Goal: Task Accomplishment & Management: Manage account settings

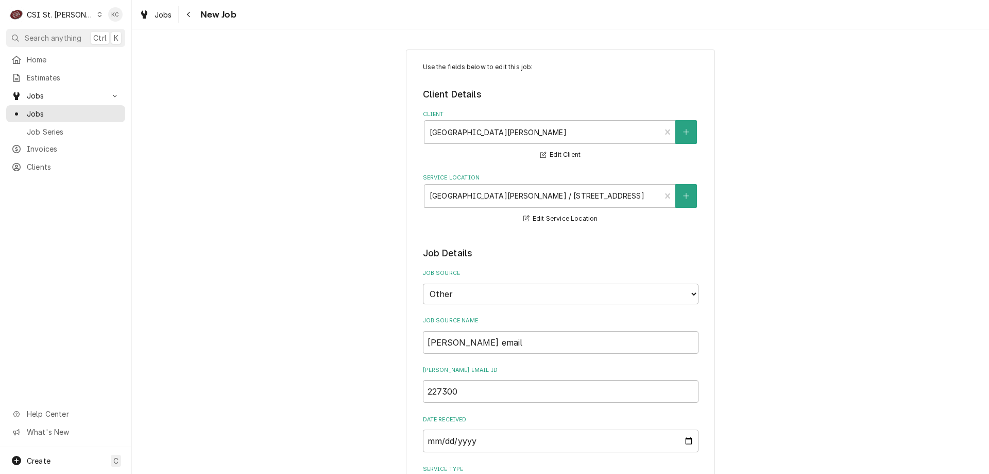
scroll to position [361, 0]
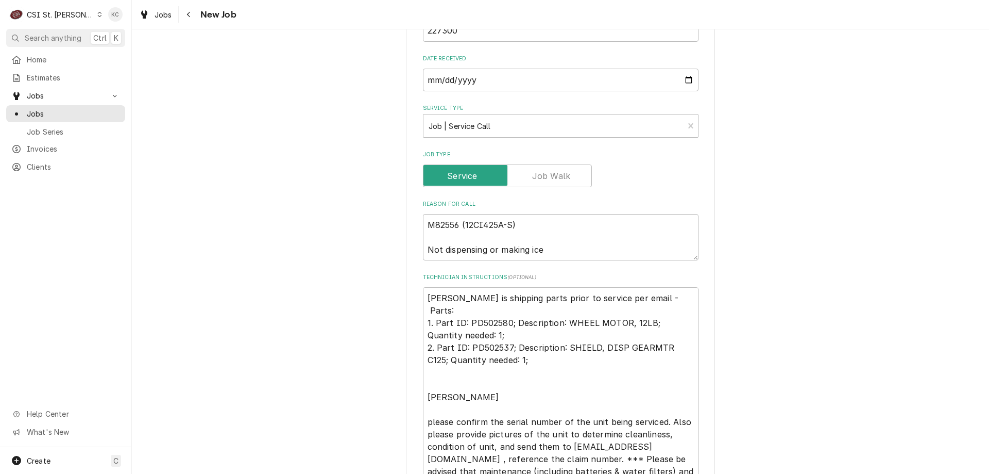
click at [855, 143] on div "Use the fields below to edit this job: Client Details Client ST JOSEPH HOSPITAL…" at bounding box center [561, 371] width 858 height 1385
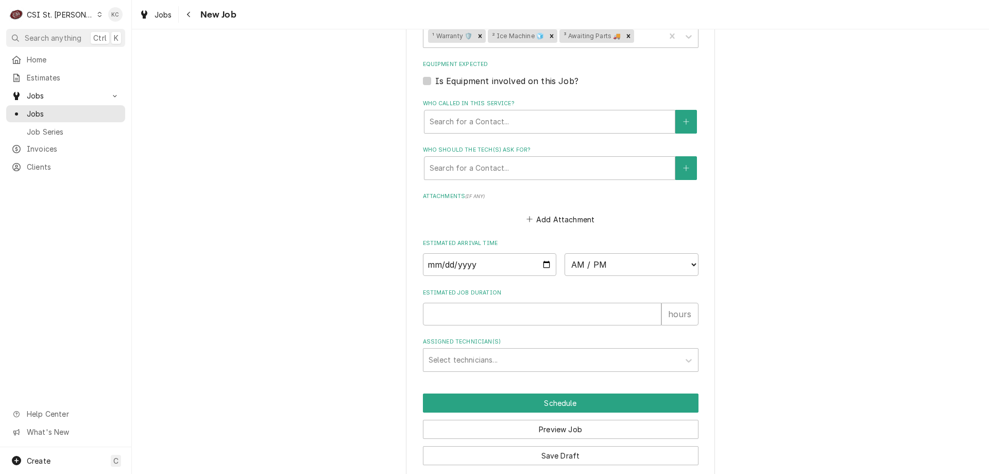
scroll to position [950, 0]
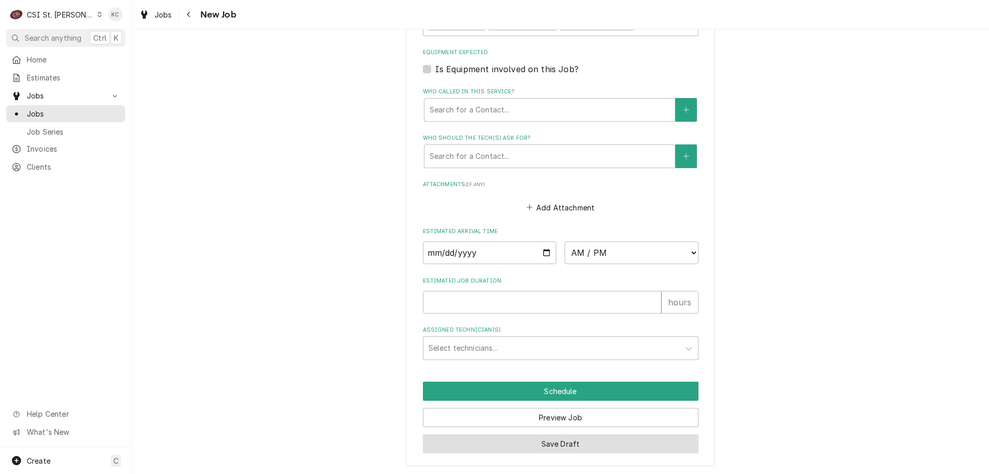
click at [541, 439] on button "Save Draft" at bounding box center [561, 443] width 276 height 19
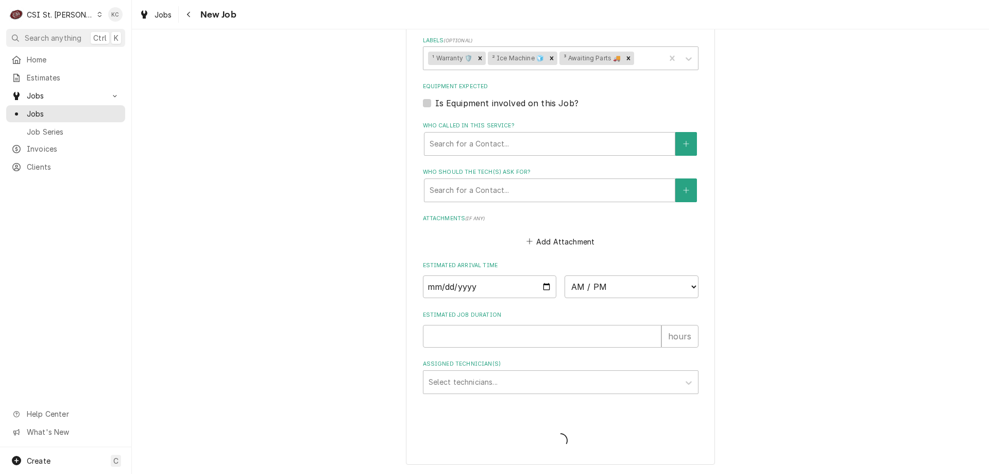
type textarea "x"
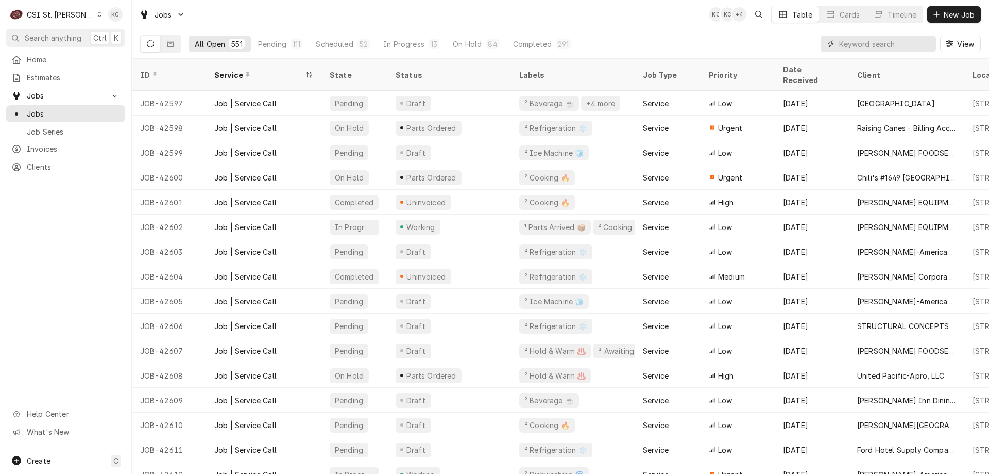
click at [868, 39] on input "Dynamic Content Wrapper" at bounding box center [885, 44] width 92 height 16
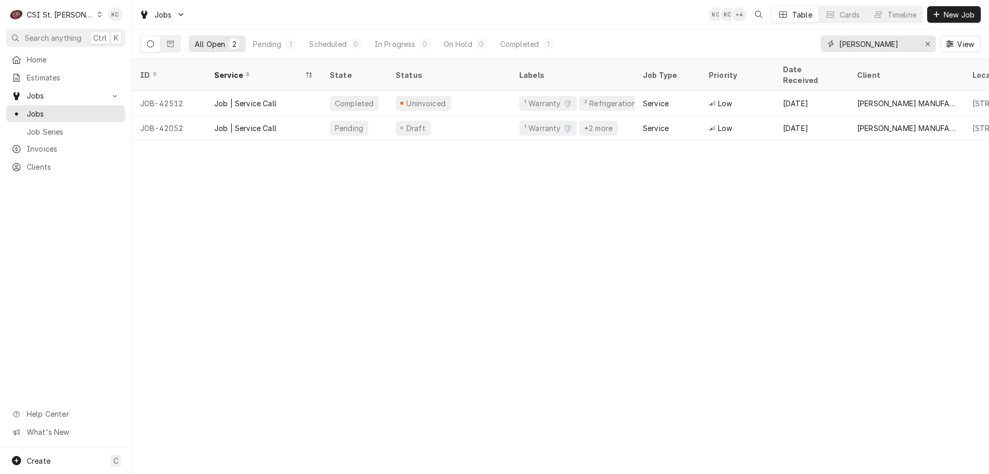
type input "[PERSON_NAME]"
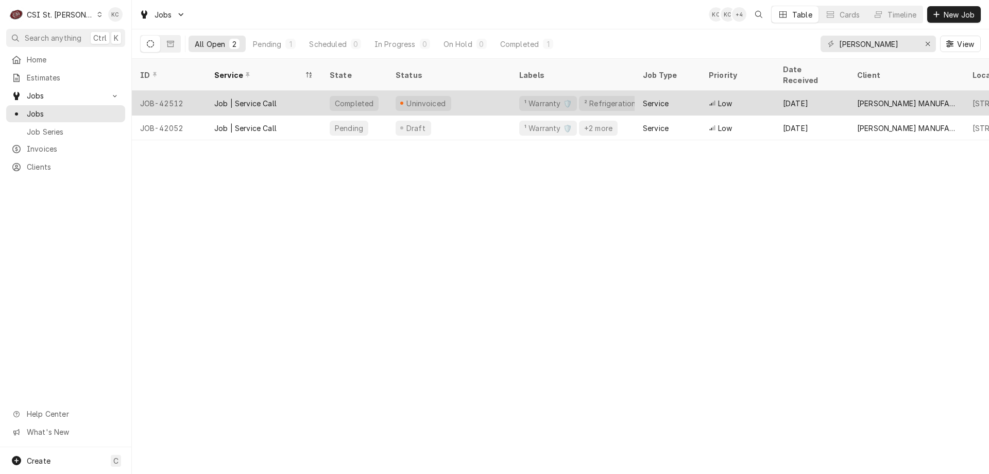
click at [469, 91] on div "Uninvoiced" at bounding box center [450, 103] width 124 height 25
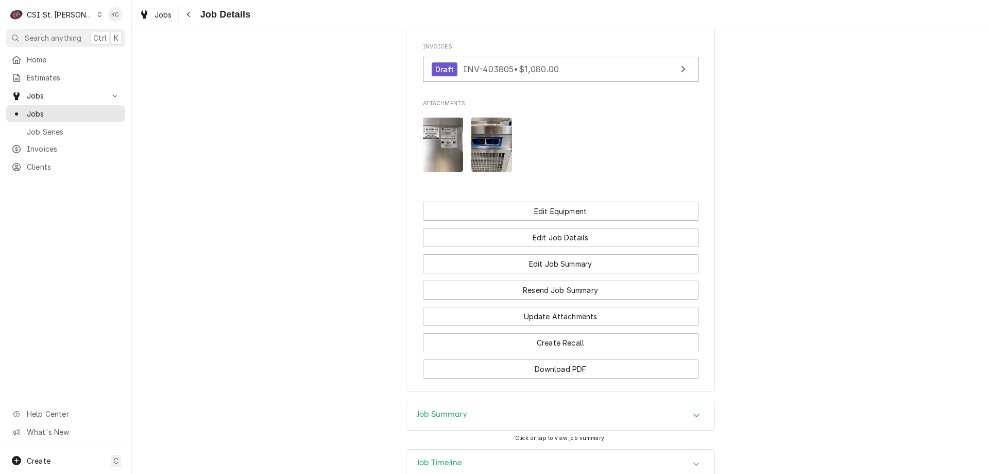
scroll to position [983, 0]
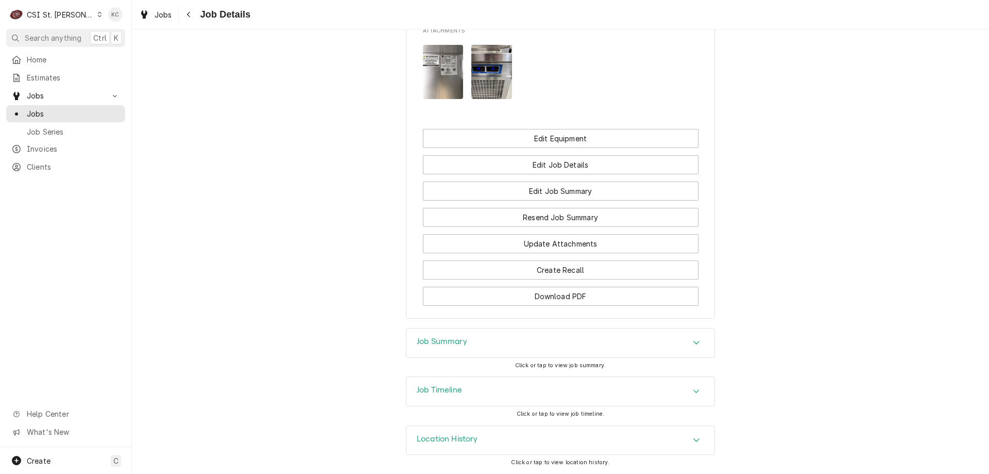
click at [500, 349] on div "Job Summary" at bounding box center [561, 342] width 308 height 29
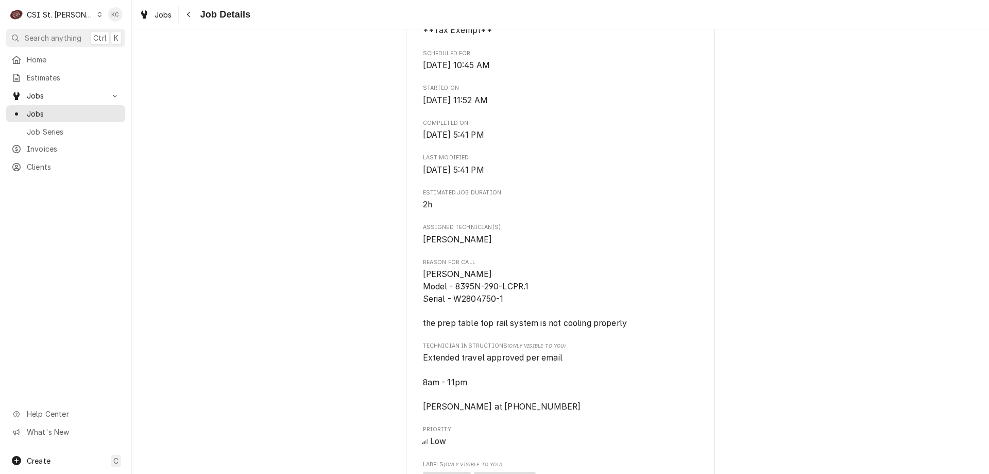
scroll to position [341, 0]
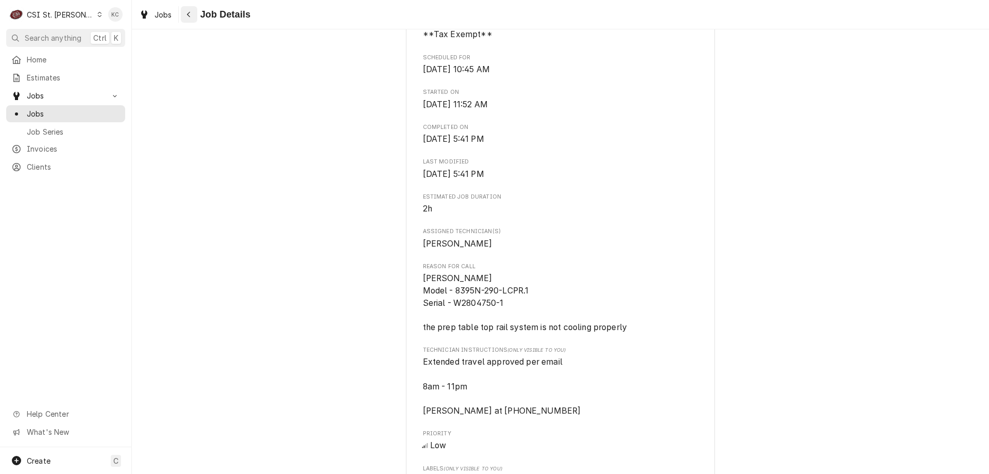
click at [196, 20] on button "Navigate back" at bounding box center [189, 14] width 16 height 16
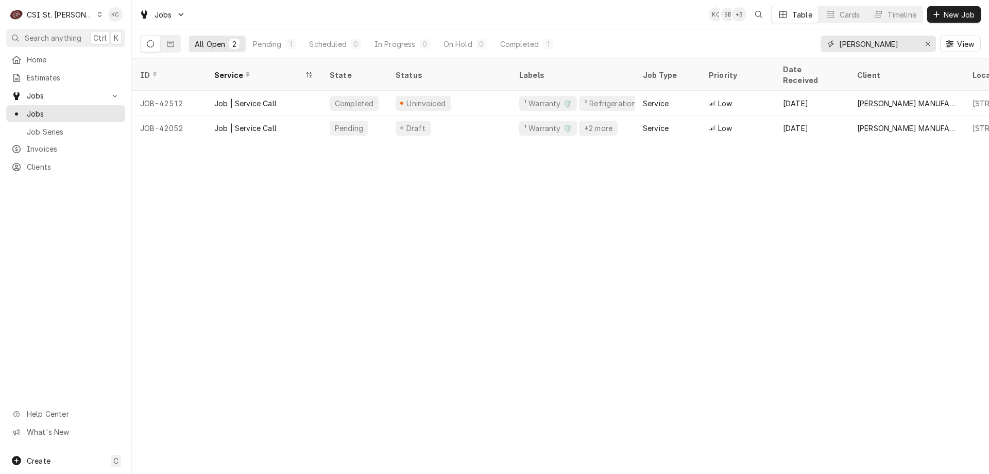
drag, startPoint x: 884, startPoint y: 50, endPoint x: 795, endPoint y: 53, distance: 89.7
click at [795, 53] on div "All Open 2 Pending 1 Scheduled 0 In Progress 0 On Hold 0 Completed 1 randel View" at bounding box center [560, 43] width 841 height 29
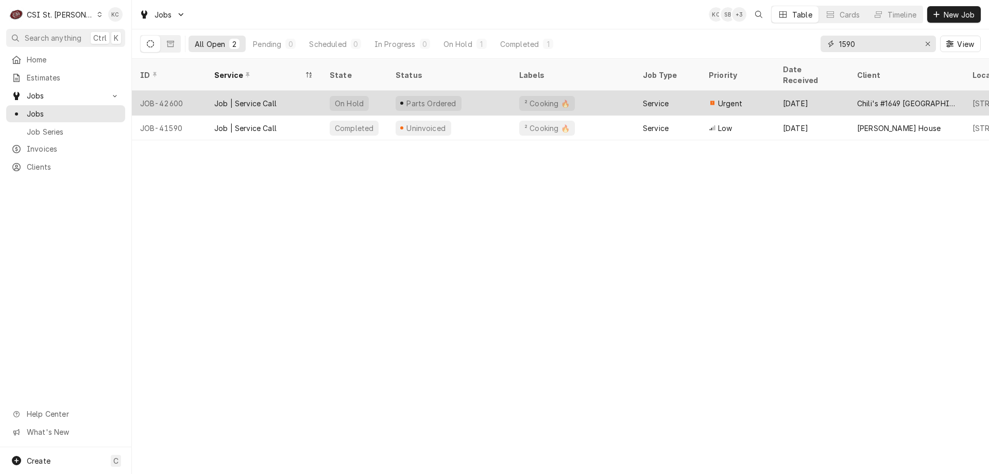
type input "1590"
click at [472, 94] on div "Parts Ordered" at bounding box center [450, 103] width 124 height 25
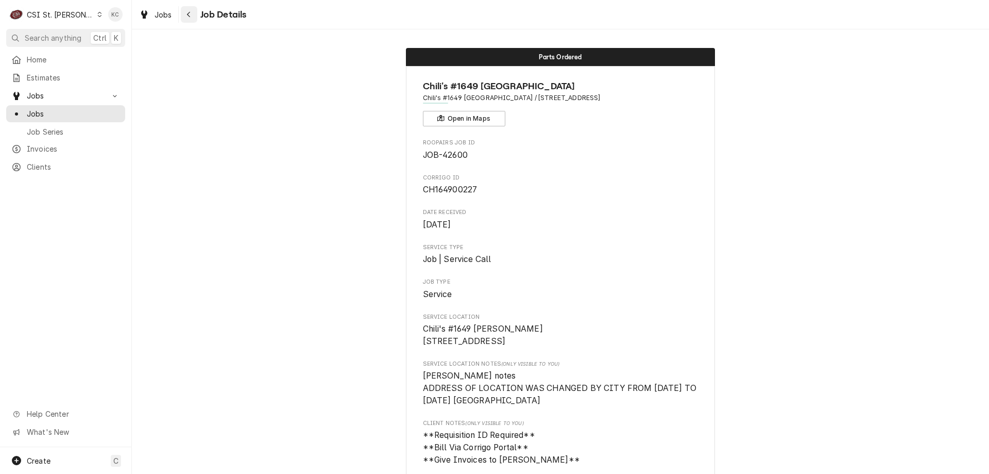
click at [192, 15] on div "Navigate back" at bounding box center [189, 14] width 10 height 10
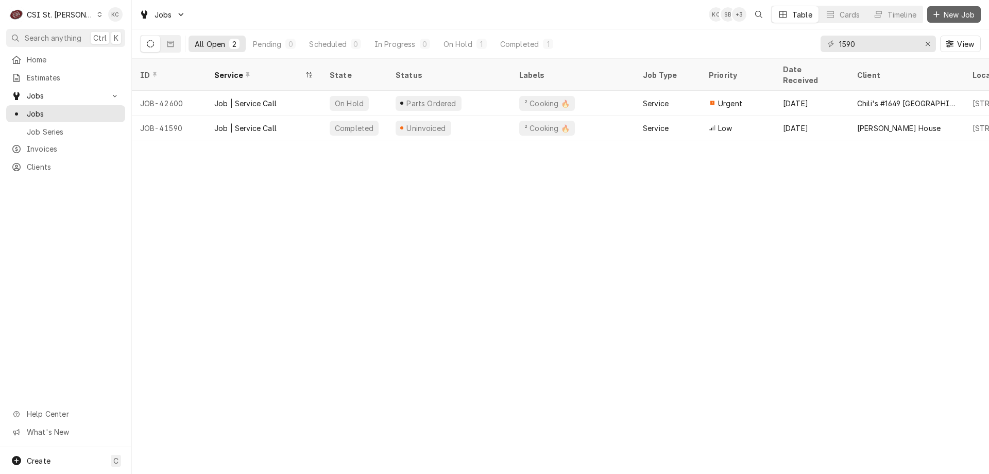
click at [950, 14] on span "New Job" at bounding box center [959, 14] width 35 height 11
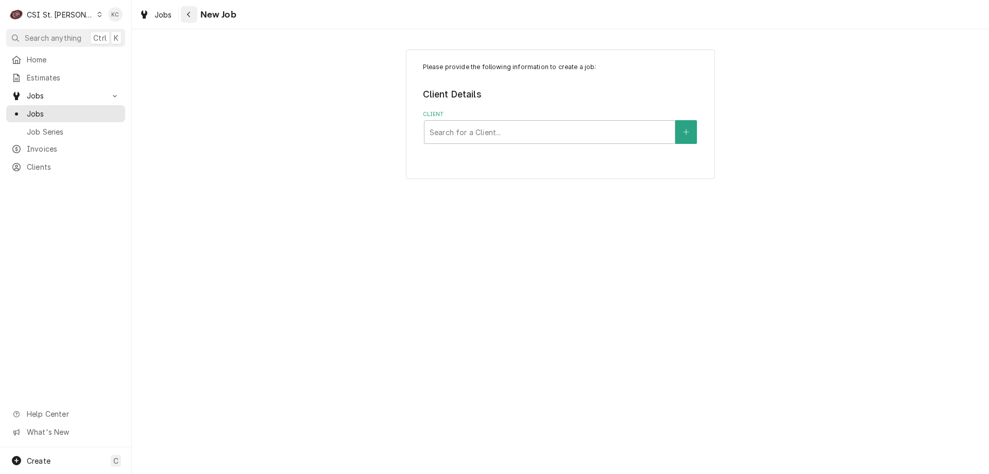
click at [186, 22] on button "Navigate back" at bounding box center [189, 14] width 16 height 16
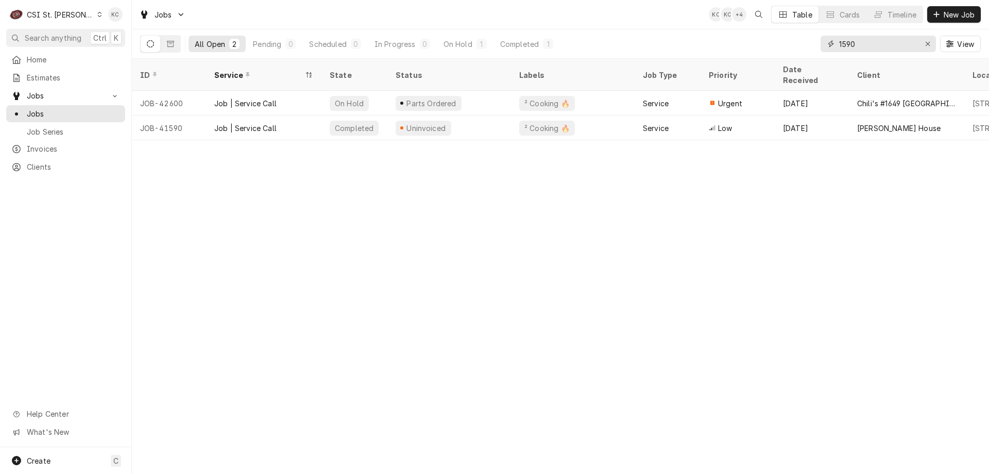
click at [873, 41] on input "1590" at bounding box center [877, 44] width 77 height 16
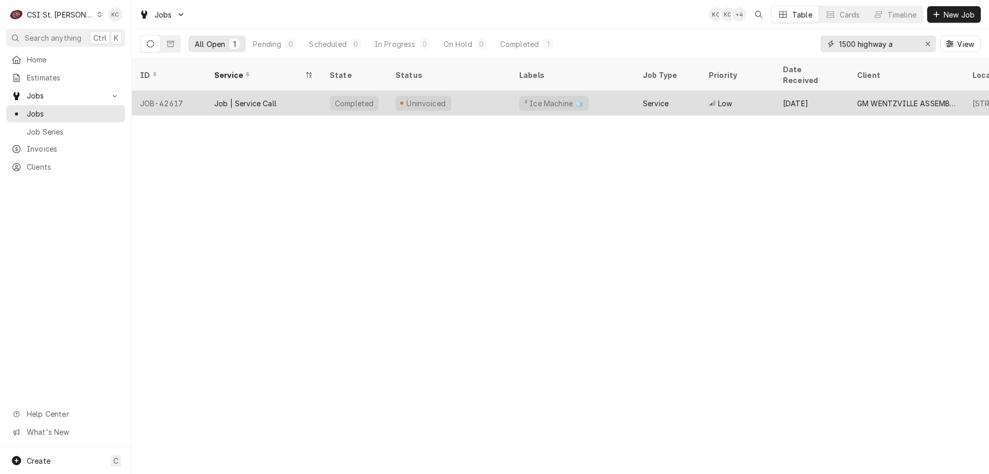
type input "1500 highway a"
click at [462, 91] on div "Uninvoiced" at bounding box center [450, 103] width 124 height 25
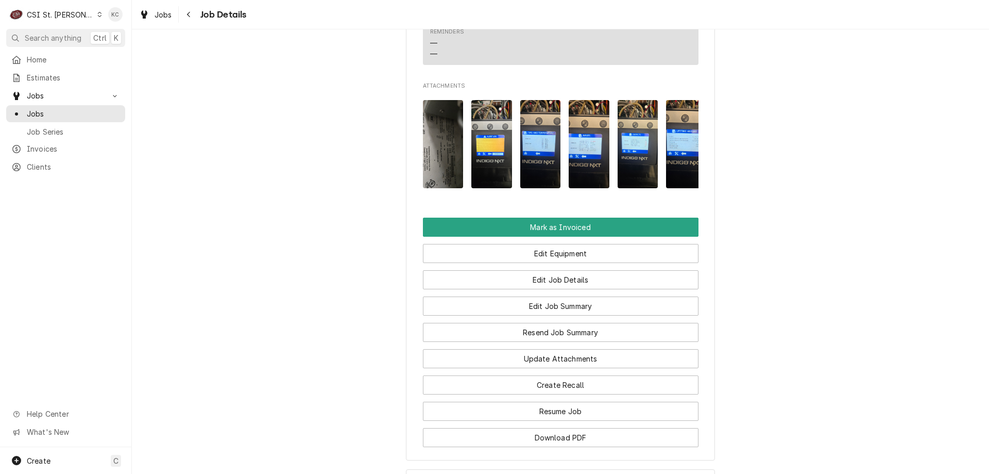
scroll to position [1047, 0]
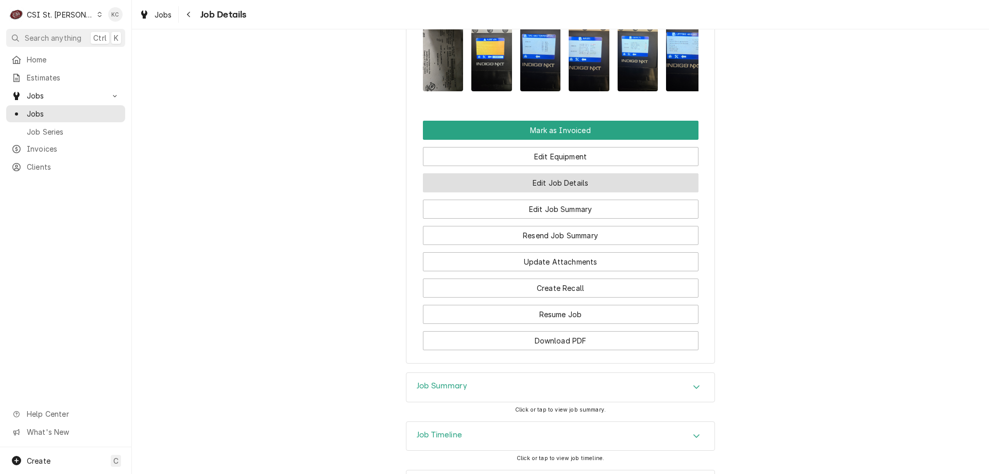
click at [562, 173] on button "Edit Job Details" at bounding box center [561, 182] width 276 height 19
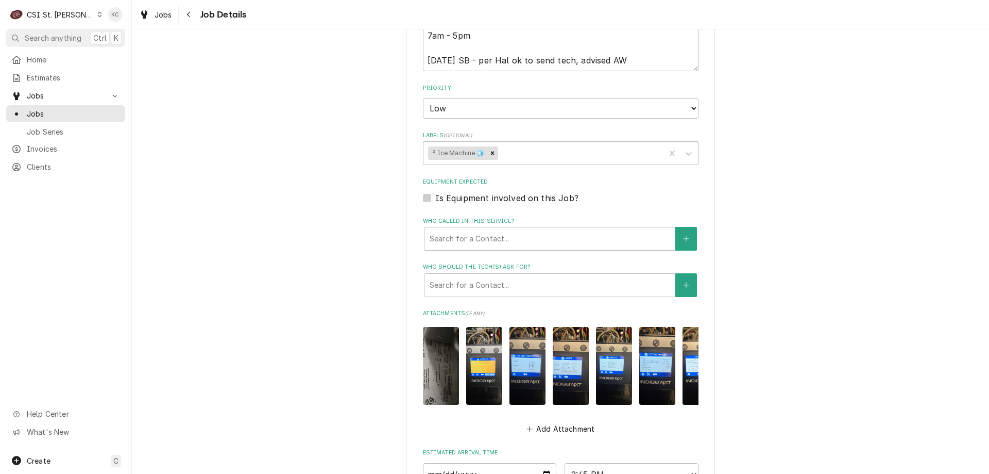
scroll to position [516, 0]
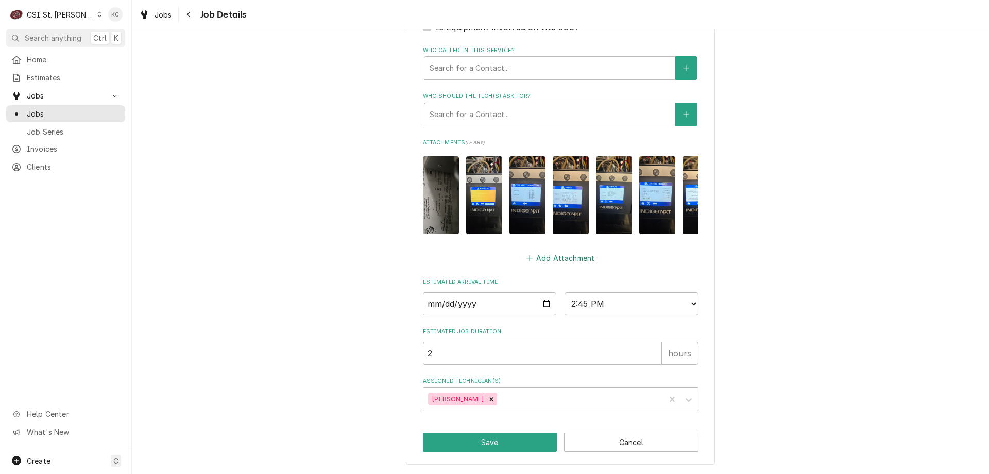
click at [581, 257] on button "Add Attachment" at bounding box center [561, 258] width 72 height 14
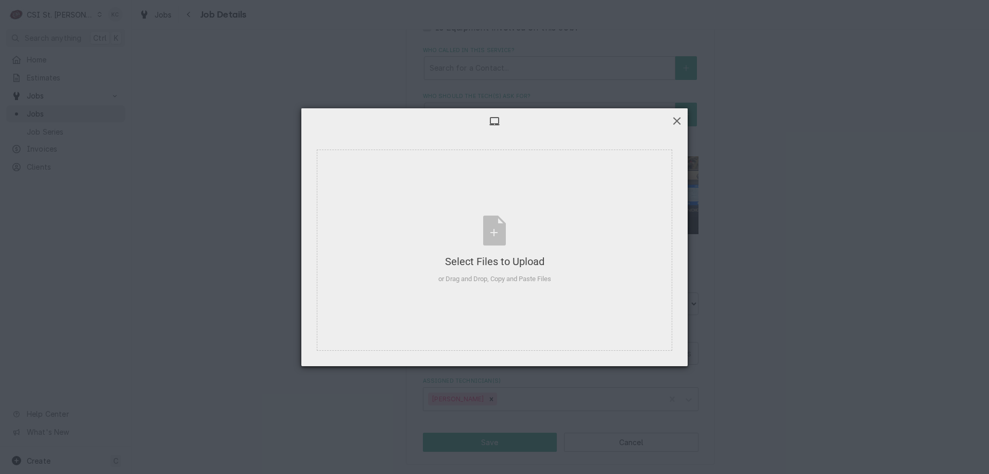
click at [680, 118] on span at bounding box center [676, 120] width 11 height 11
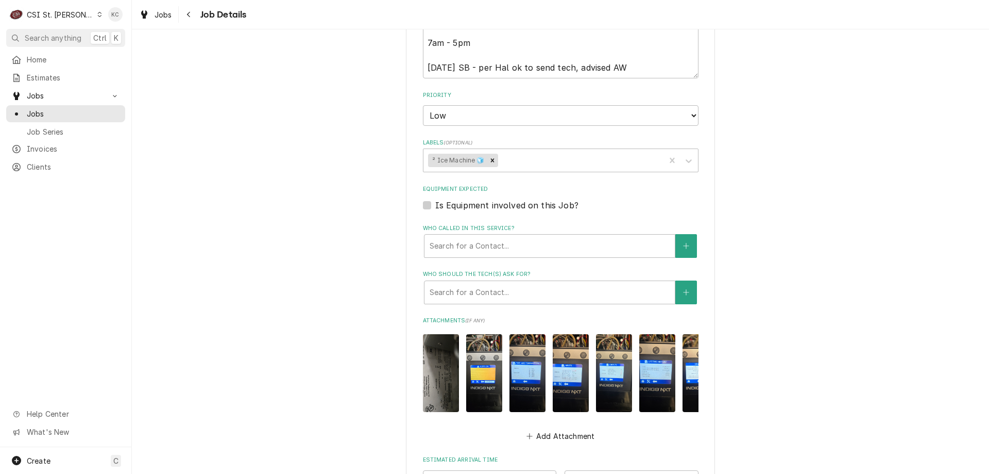
scroll to position [156, 0]
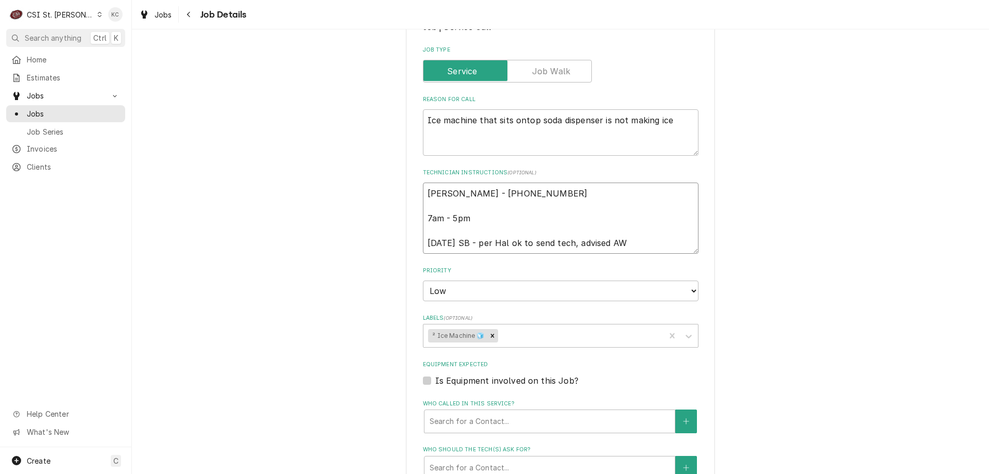
click at [629, 241] on textarea "[PERSON_NAME] - [PHONE_NUMBER] 7am - 5pm [DATE] SB - per Hal ok to send tech, a…" at bounding box center [561, 217] width 276 height 71
type textarea "x"
type textarea "[PERSON_NAME] - [PHONE_NUMBER] 7am - 5pm [DATE] SB - per Hal ok to send tech, a…"
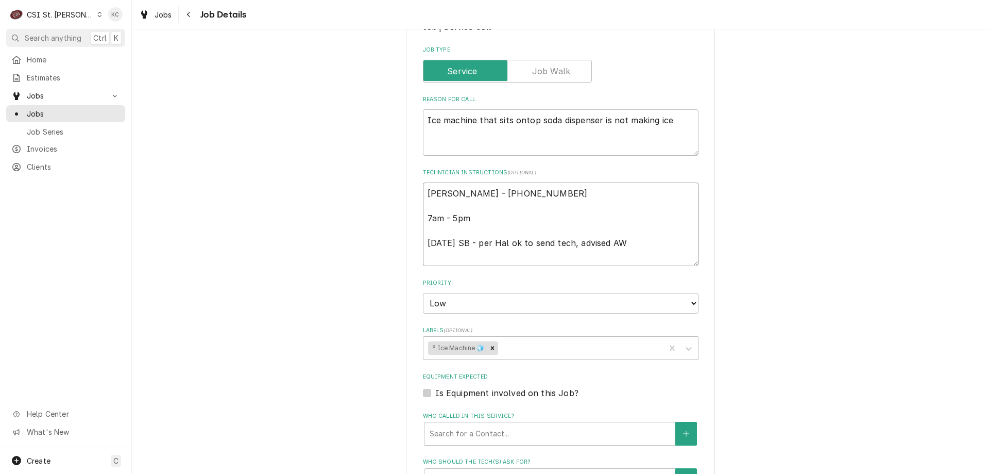
type textarea "x"
type textarea "[PERSON_NAME] - [PHONE_NUMBER] 7am - 5pm [DATE] SB - per Hal ok to send tech, a…"
type textarea "x"
type textarea "[PERSON_NAME] - [PHONE_NUMBER] 7am - 5pm [DATE] SB - per Hal ok to send tech, a…"
type textarea "x"
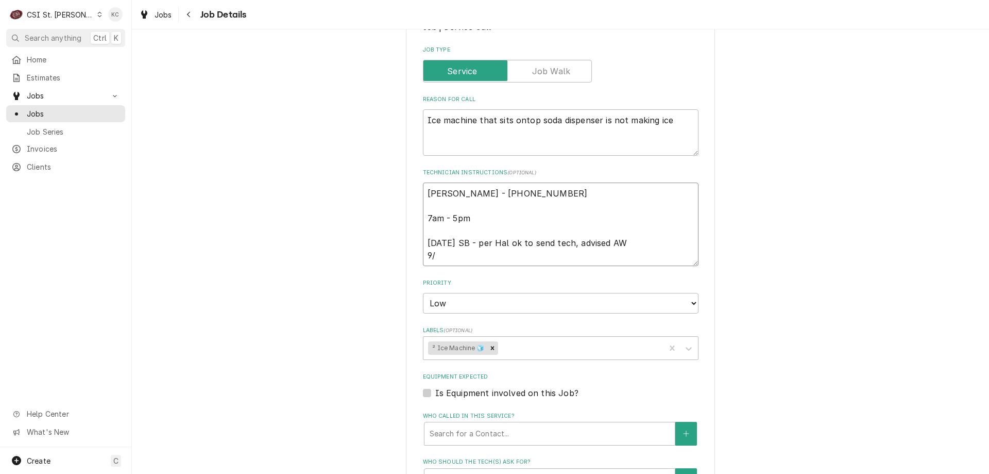
type textarea "[PERSON_NAME] - [PHONE_NUMBER] 7am - 5pm [DATE] SB - per Hal ok to send tech, a…"
type textarea "x"
type textarea "[PERSON_NAME] - [PHONE_NUMBER] 7am - 5pm [DATE] SB - per Hal ok to send tech, a…"
type textarea "x"
type textarea "[PERSON_NAME] - [PHONE_NUMBER] 7am - 5pm [DATE] SB - per Hal ok to send tech, a…"
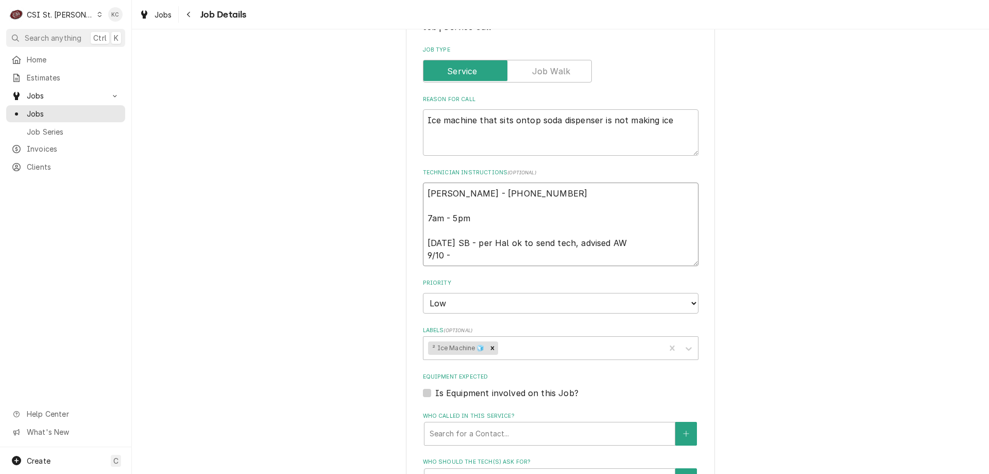
type textarea "x"
type textarea "[PERSON_NAME] - [PHONE_NUMBER] 7am - 5pm [DATE] SB - per Hal ok to send tech, a…"
type textarea "x"
type textarea "[PERSON_NAME] - [PHONE_NUMBER] 7am - 5pm [DATE] SB - per Hal ok to send tech, a…"
type textarea "x"
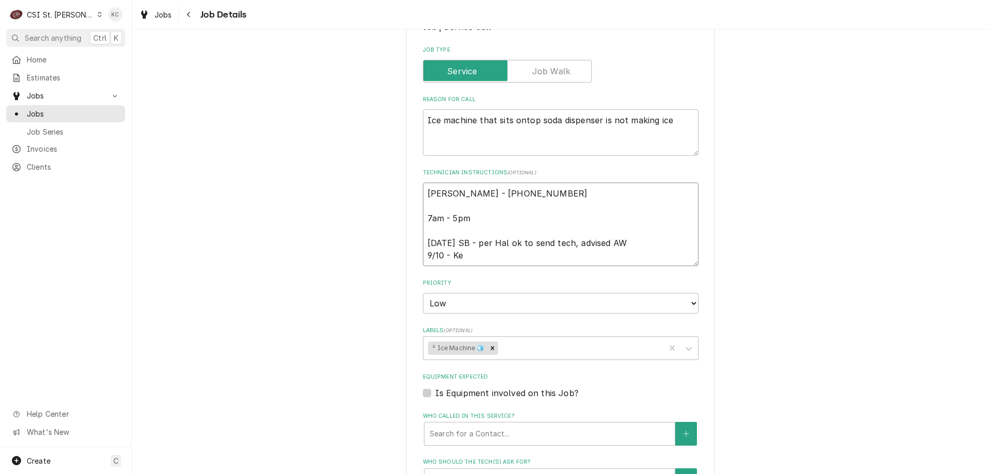
type textarea "[PERSON_NAME] - [PHONE_NUMBER] 7am - 5pm [DATE] SB - per Hal ok to send tech, a…"
type textarea "x"
type textarea "[PERSON_NAME] - [PHONE_NUMBER] 7am - 5pm [DATE] SB - per Hal ok to send tech, a…"
type textarea "x"
type textarea "[PERSON_NAME] - [PHONE_NUMBER] 7am - 5pm [DATE] SB - per Hal ok to send tech, a…"
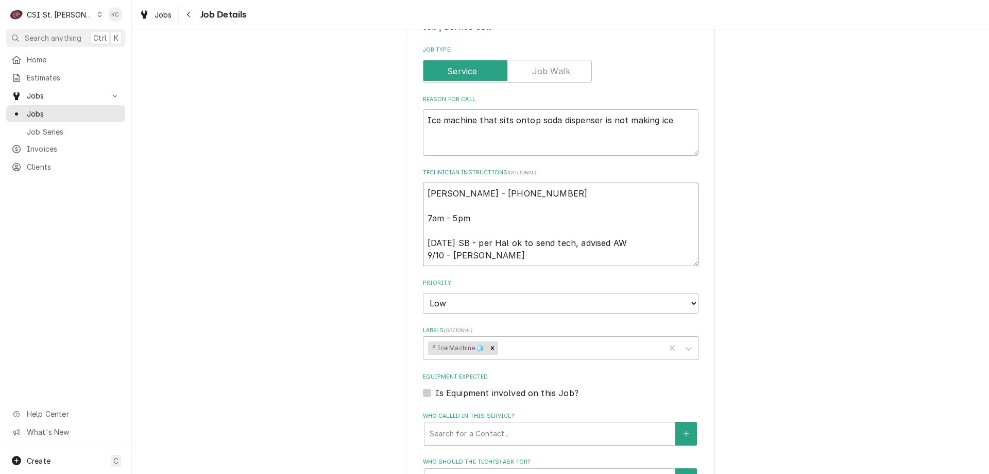
type textarea "x"
type textarea "[PERSON_NAME] - [PHONE_NUMBER] 7am - 5pm [DATE] SB - per Hal ok to send tech, a…"
type textarea "x"
type textarea "[PERSON_NAME] - [PHONE_NUMBER] 7am - 5pm [DATE] SB - per Hal ok to send tech, a…"
type textarea "x"
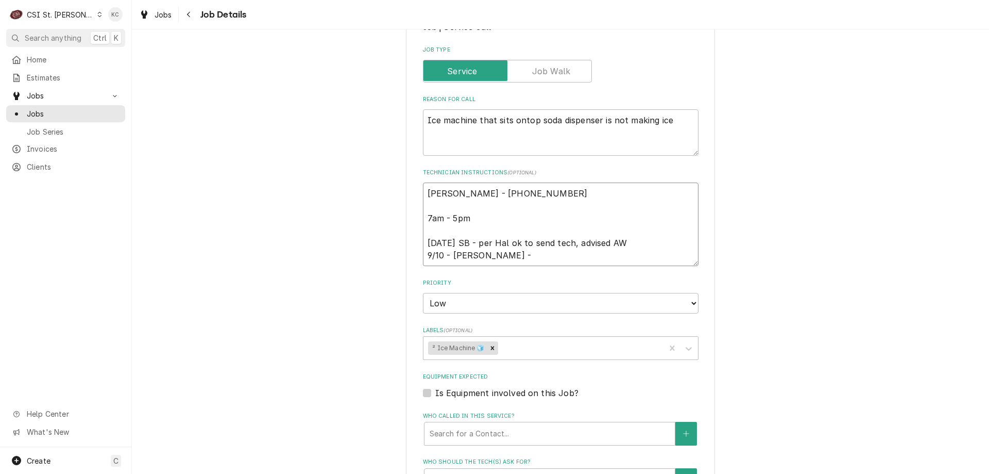
type textarea "[PERSON_NAME] - [PHONE_NUMBER] 7am - 5pm [DATE] SB - per Hal ok to send tech, a…"
type textarea "x"
type textarea "[PERSON_NAME] - [PHONE_NUMBER] 7am - 5pm [DATE] SB - per Hal ok to send tech, a…"
type textarea "x"
type textarea "[PERSON_NAME] - [PHONE_NUMBER] 7am - 5pm [DATE] SB - per Hal ok to send tech, a…"
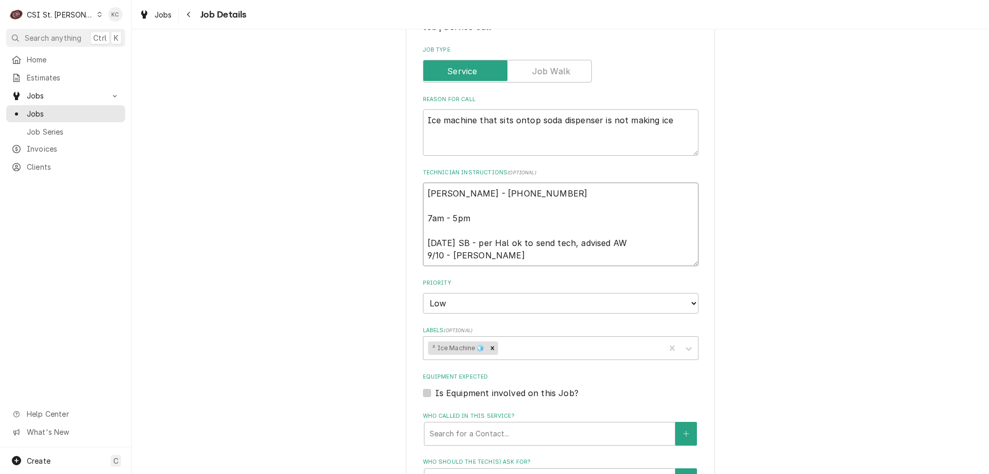
paste textarea "02025-219"
type textarea "x"
type textarea "[PERSON_NAME] - [PHONE_NUMBER] 7am - 5pm [DATE] SB - per Hal ok to send tech, a…"
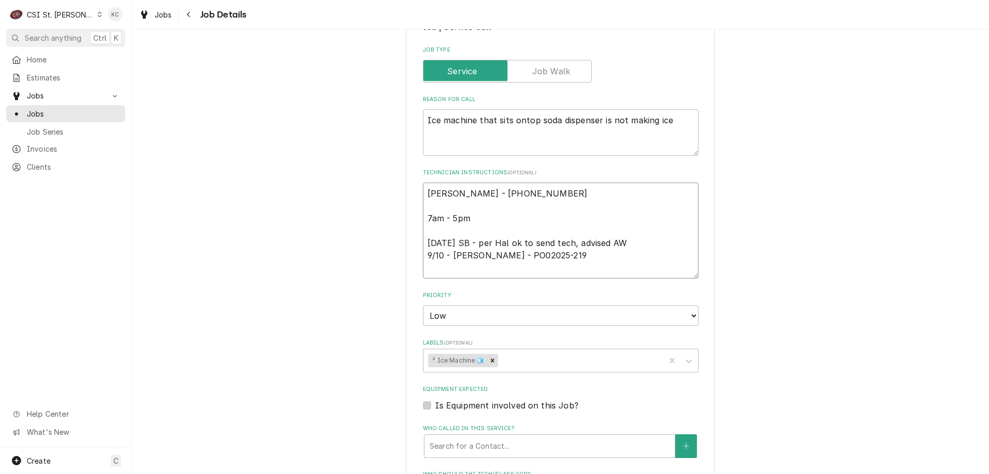
type textarea "x"
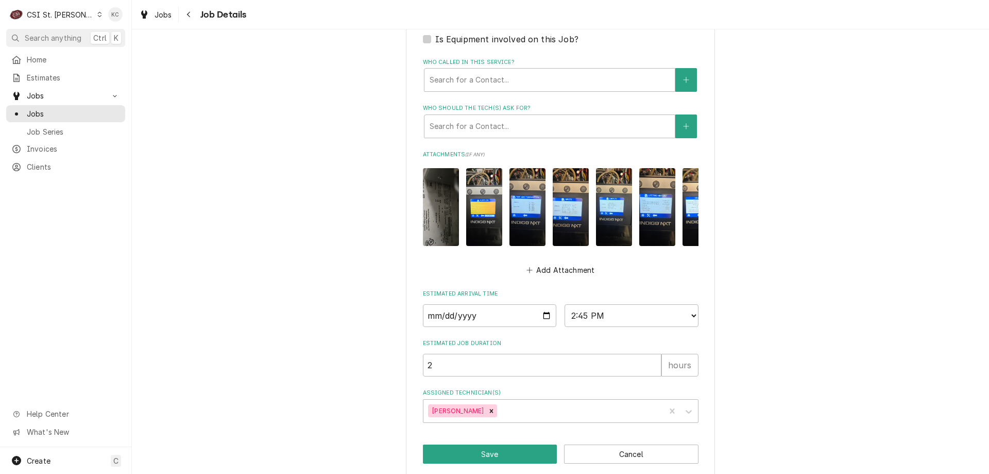
scroll to position [541, 0]
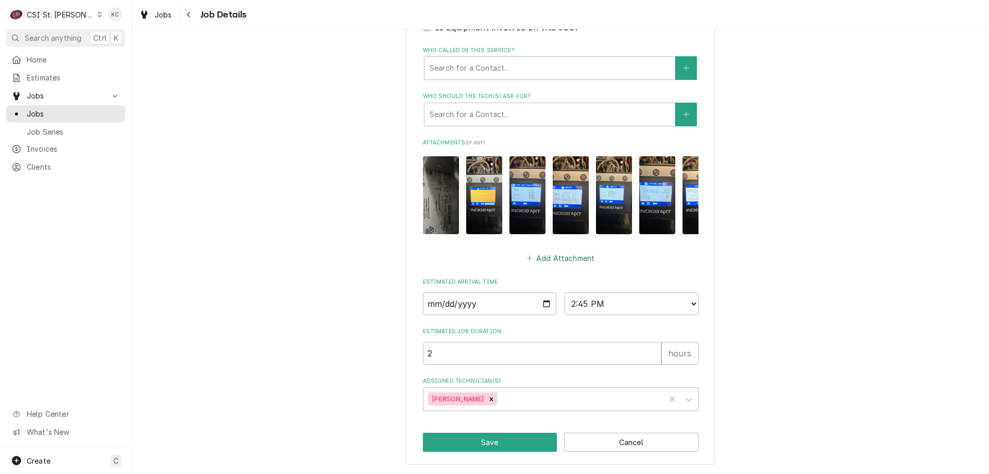
type textarea "Hal Bean - 314 494-2665 7am - 5pm 9/10 SB - per Hal ok to send tech, advised AW…"
click at [534, 257] on button "Add Attachment" at bounding box center [561, 258] width 72 height 14
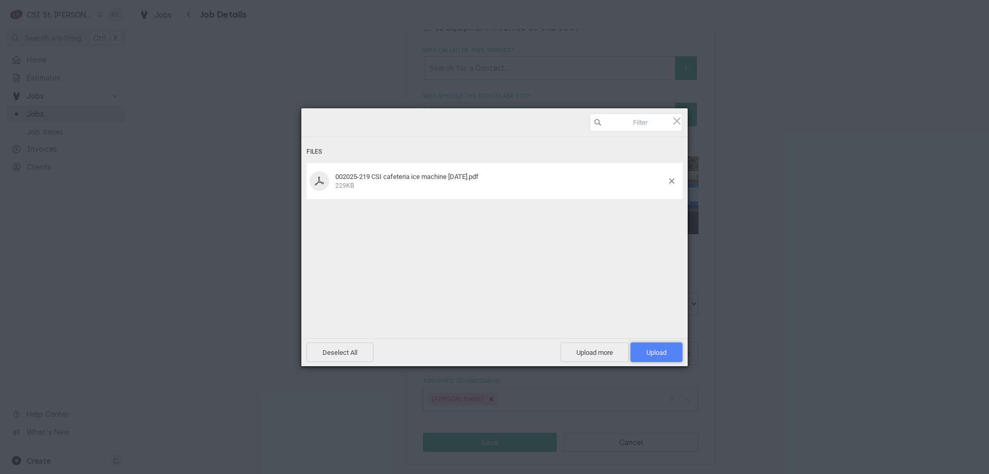
click at [649, 349] on span "Upload 1" at bounding box center [657, 352] width 20 height 8
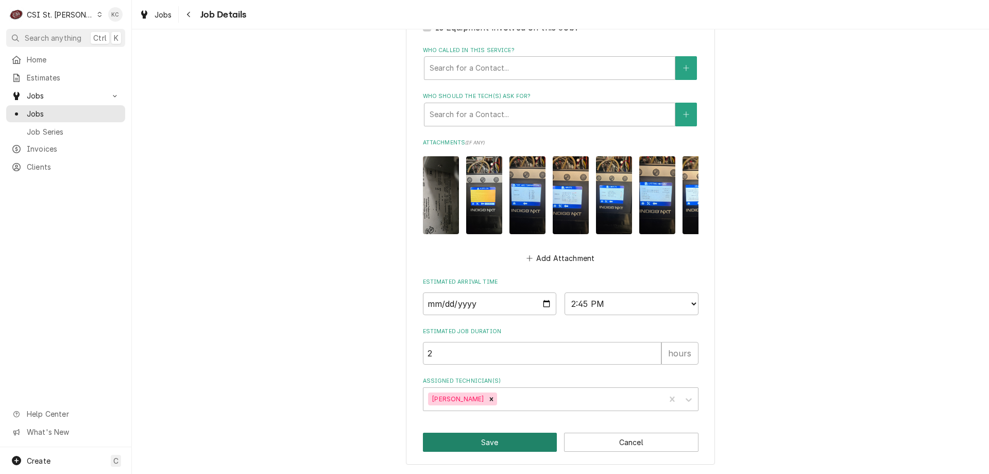
click at [494, 437] on button "Save" at bounding box center [490, 441] width 135 height 19
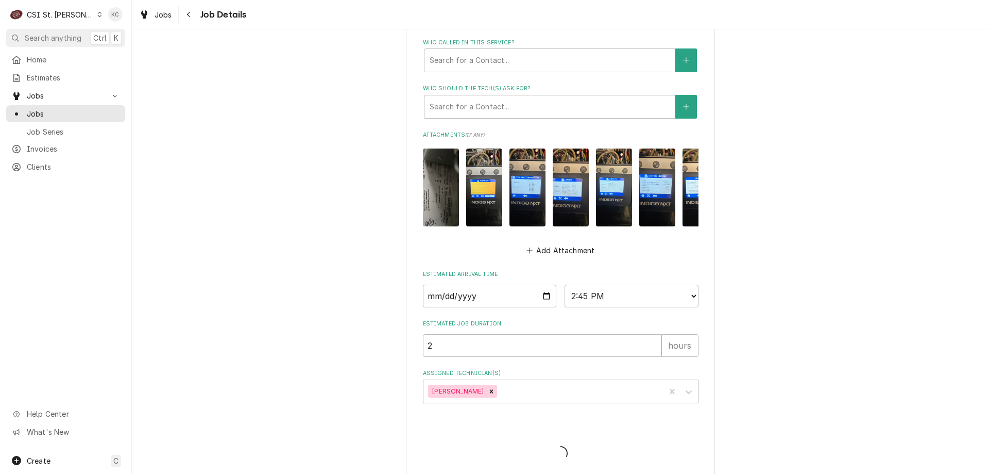
type textarea "x"
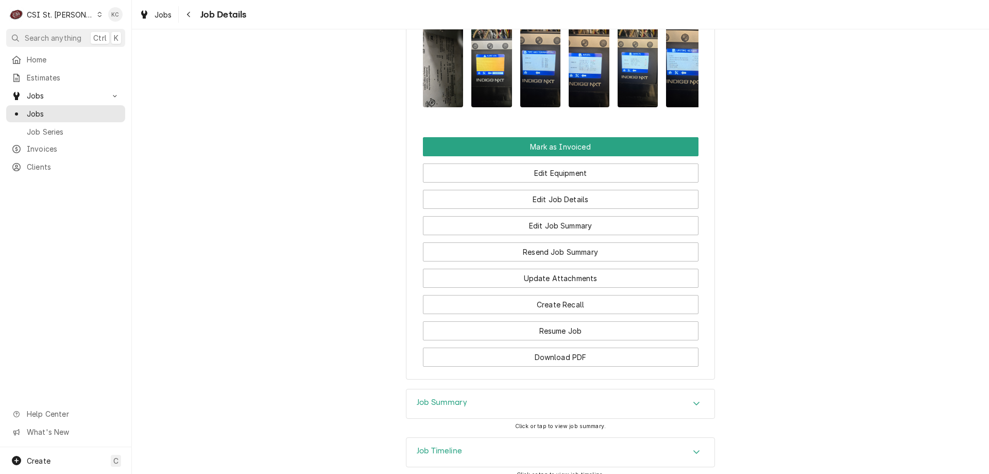
scroll to position [1083, 0]
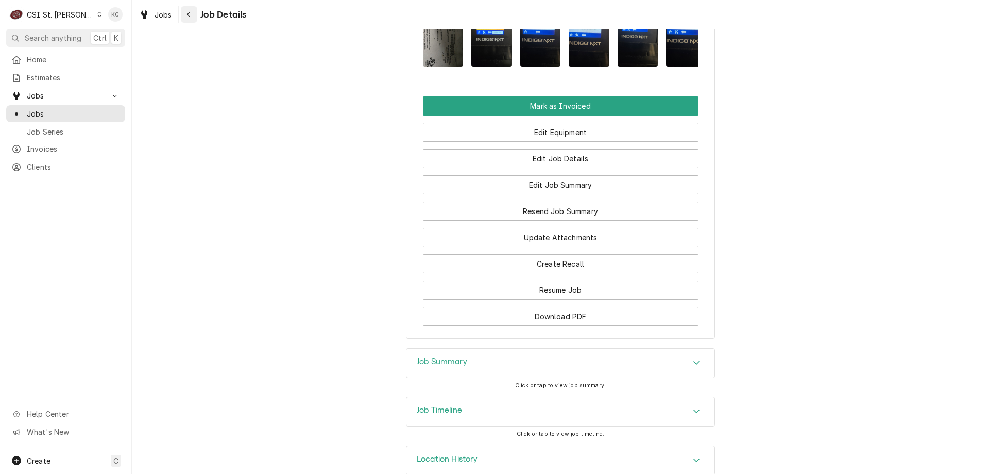
click at [184, 9] on div "Navigate back" at bounding box center [189, 14] width 10 height 10
